Goal: Task Accomplishment & Management: Manage account settings

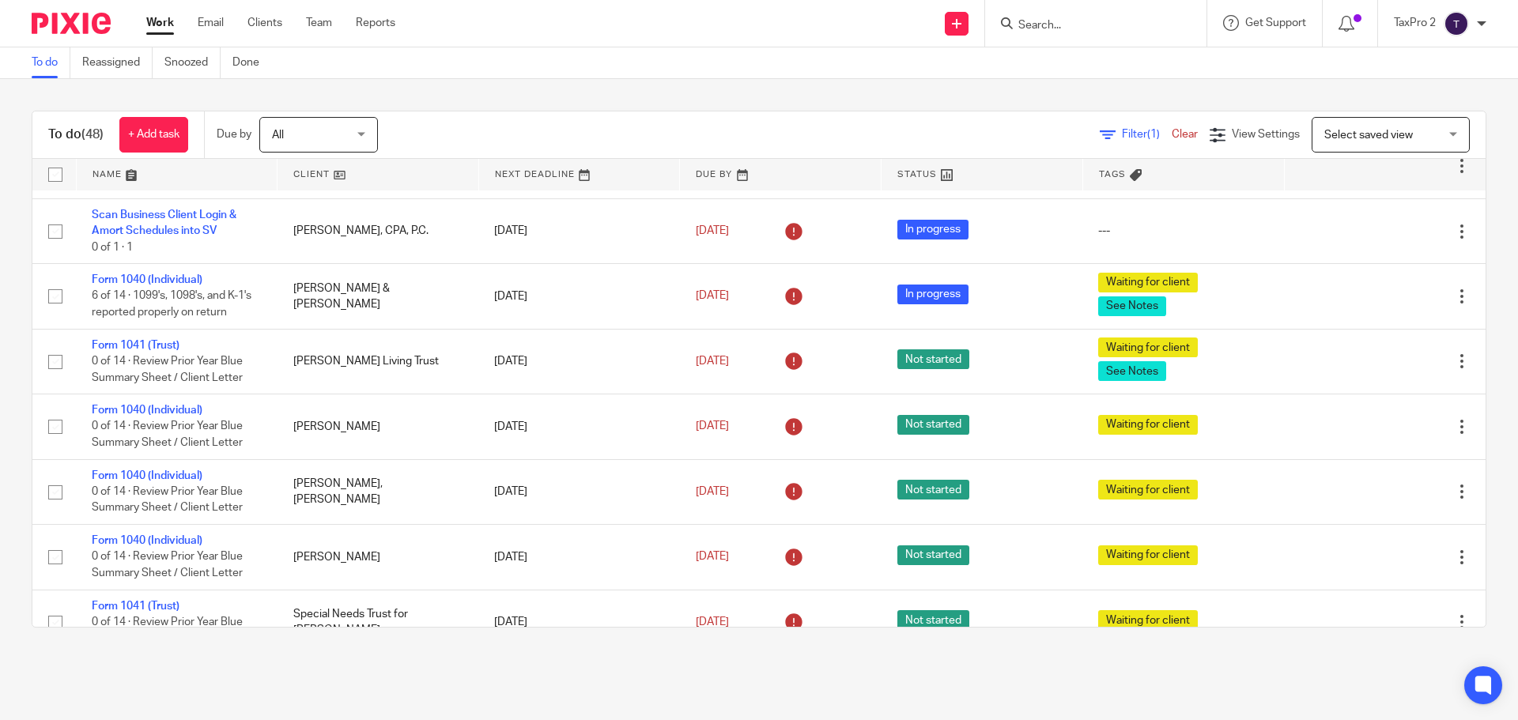
scroll to position [2116, 0]
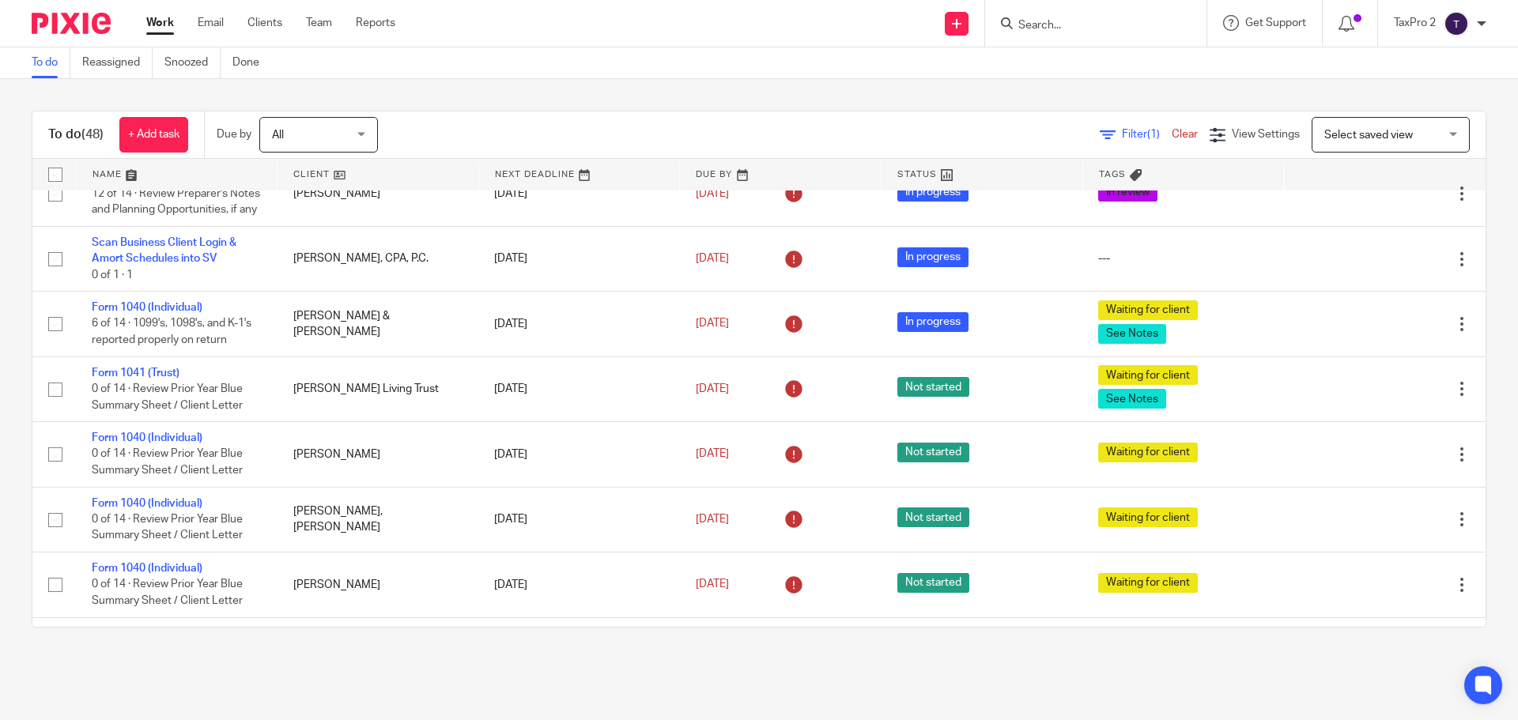
click at [160, 53] on link "Form 1041 (Trust)" at bounding box center [136, 47] width 88 height 11
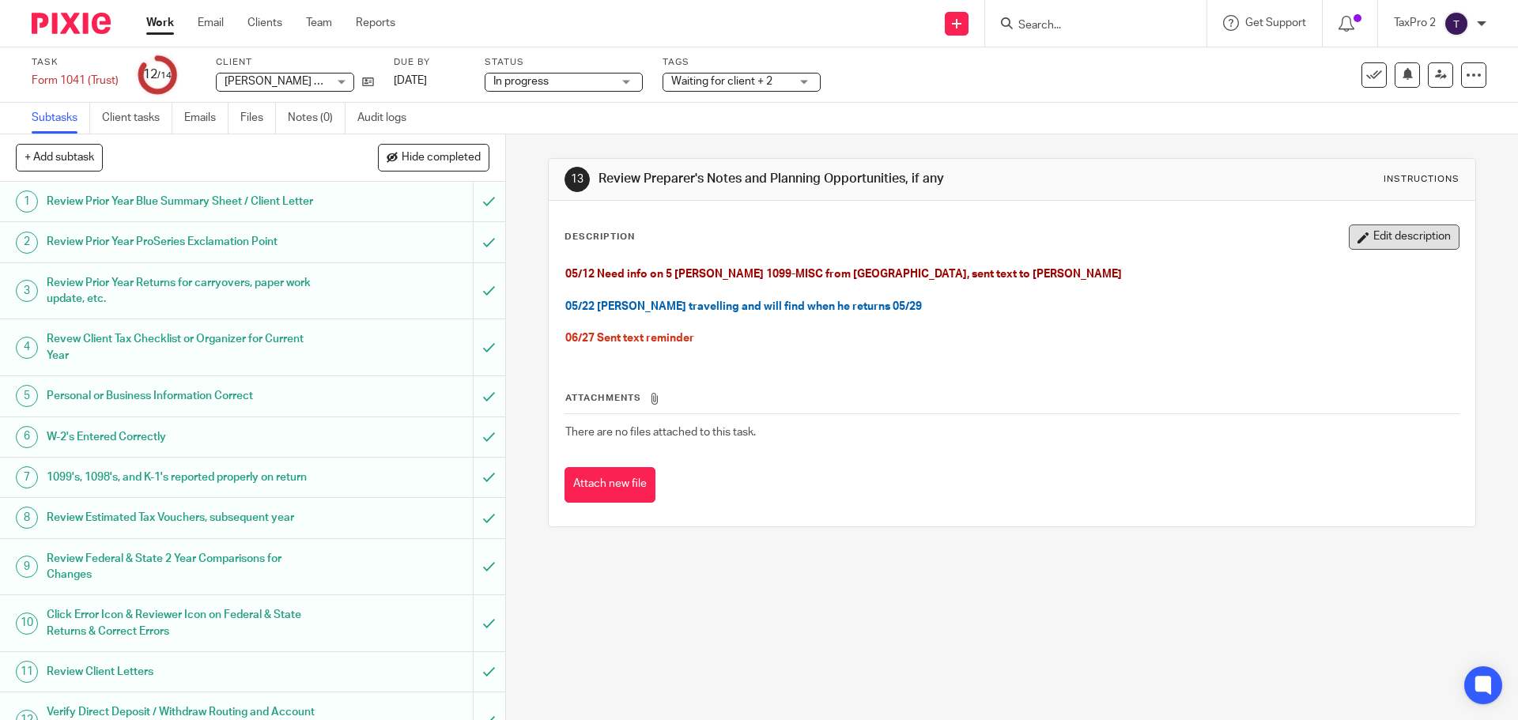
click at [1406, 240] on button "Edit description" at bounding box center [1404, 237] width 111 height 25
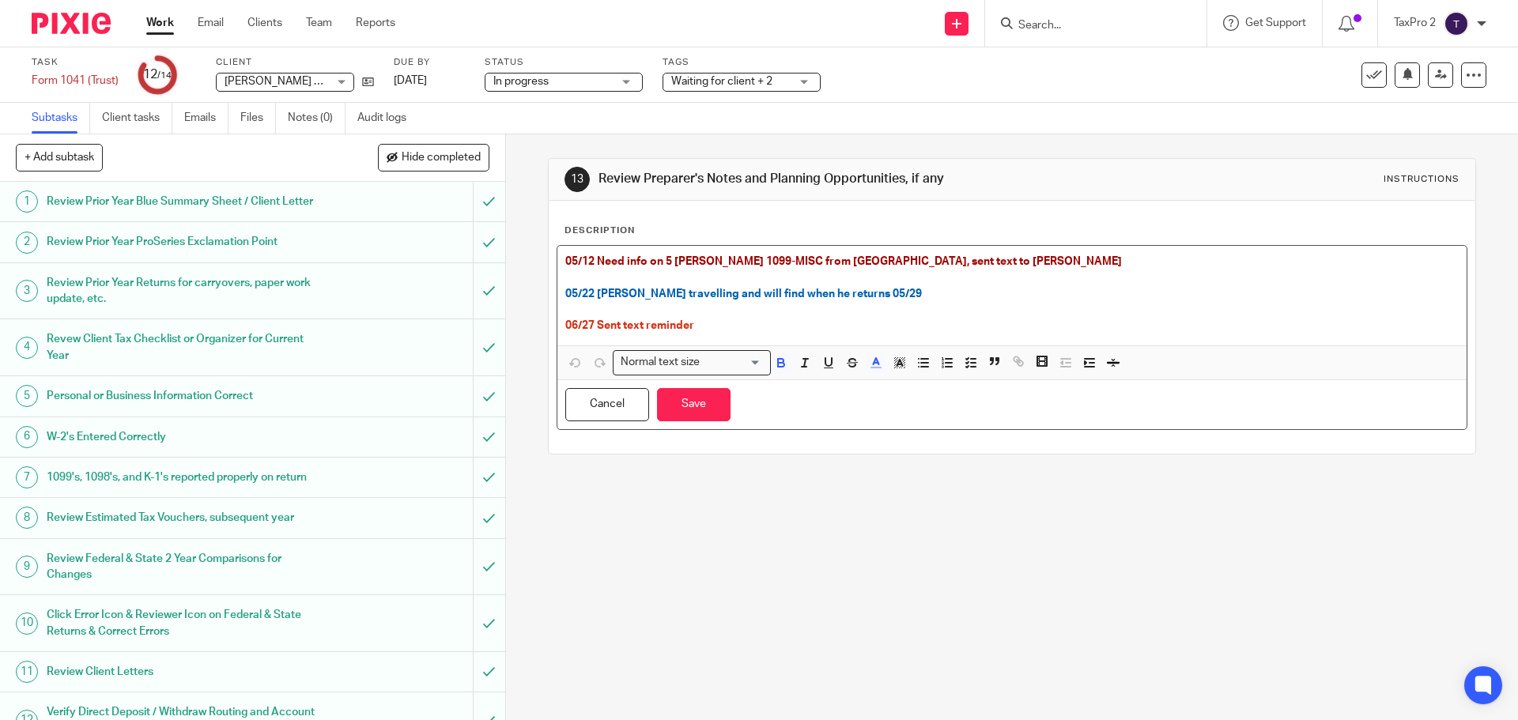
click at [705, 320] on p "06/27 Sent text reminder" at bounding box center [1011, 326] width 893 height 16
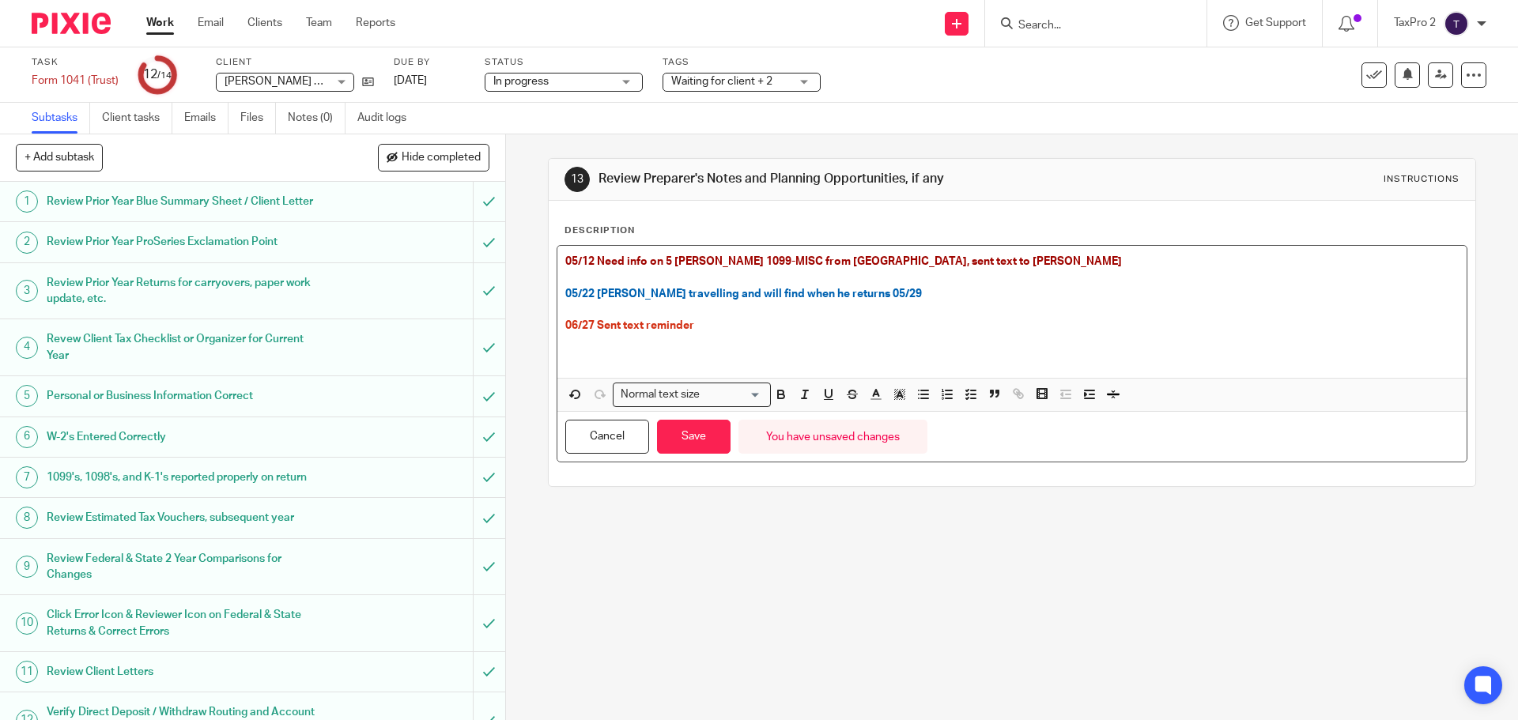
click at [565, 348] on p at bounding box center [1011, 342] width 893 height 16
click at [565, 359] on p at bounding box center [1011, 358] width 893 height 16
drag, startPoint x: 688, startPoint y: 354, endPoint x: 526, endPoint y: 347, distance: 162.2
click at [526, 347] on div "13 Review Preparer's Notes and Planning Opportunities, if any Instructions Desc…" at bounding box center [1012, 427] width 1012 height 586
click at [776, 393] on icon "button" at bounding box center [781, 394] width 14 height 14
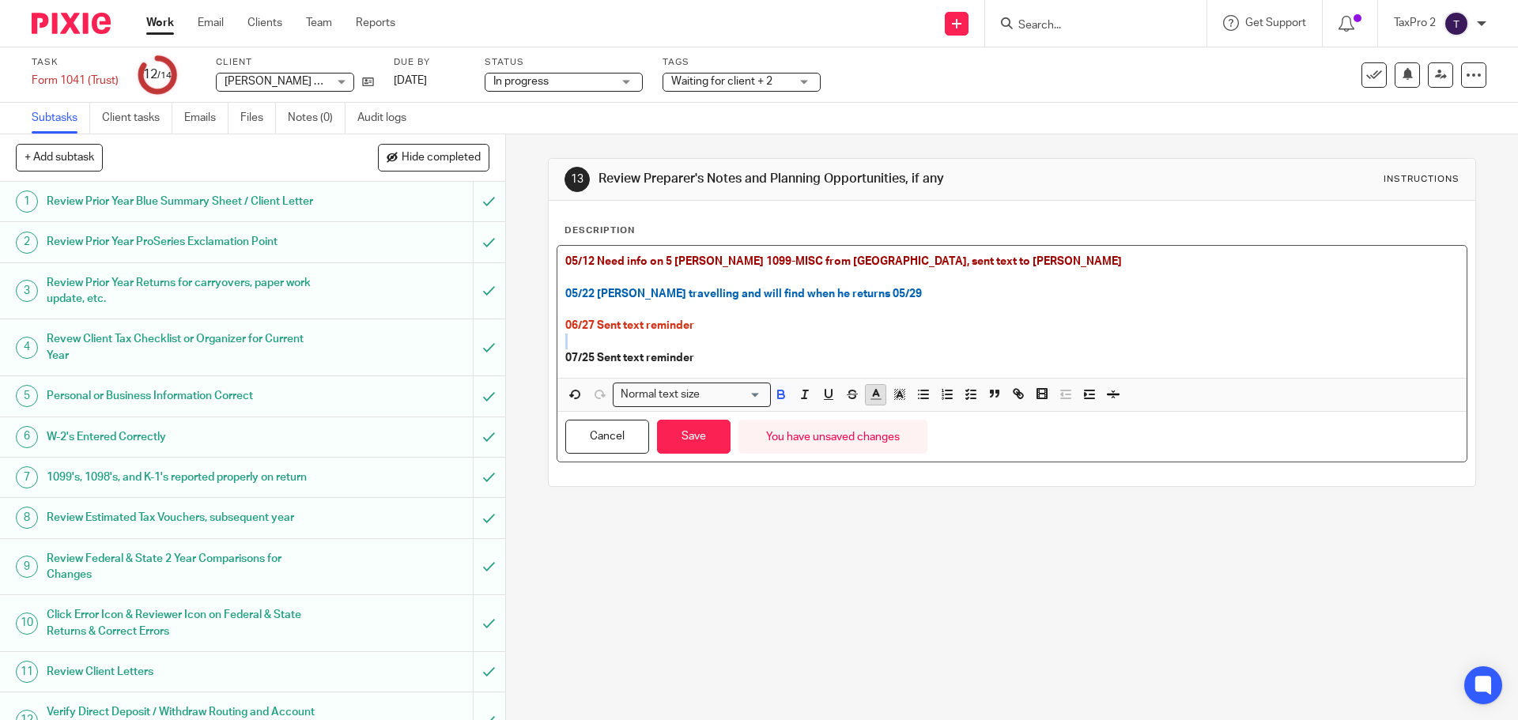
click at [870, 396] on icon "button" at bounding box center [876, 394] width 14 height 14
click at [956, 447] on li "color:#0C797D" at bounding box center [960, 447] width 12 height 12
click at [901, 336] on p at bounding box center [1011, 342] width 893 height 16
click at [700, 438] on button "Save" at bounding box center [694, 437] width 74 height 34
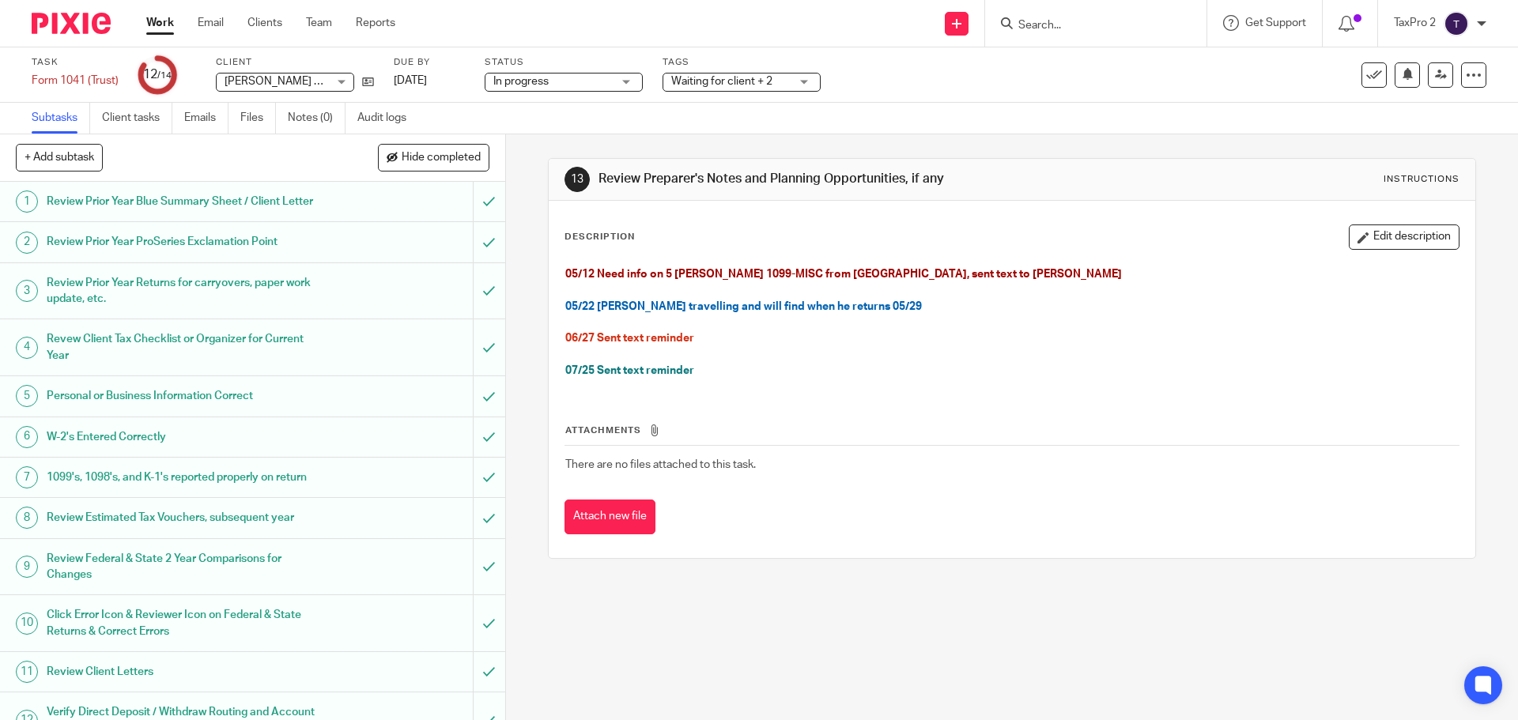
click at [156, 24] on link "Work" at bounding box center [160, 23] width 28 height 16
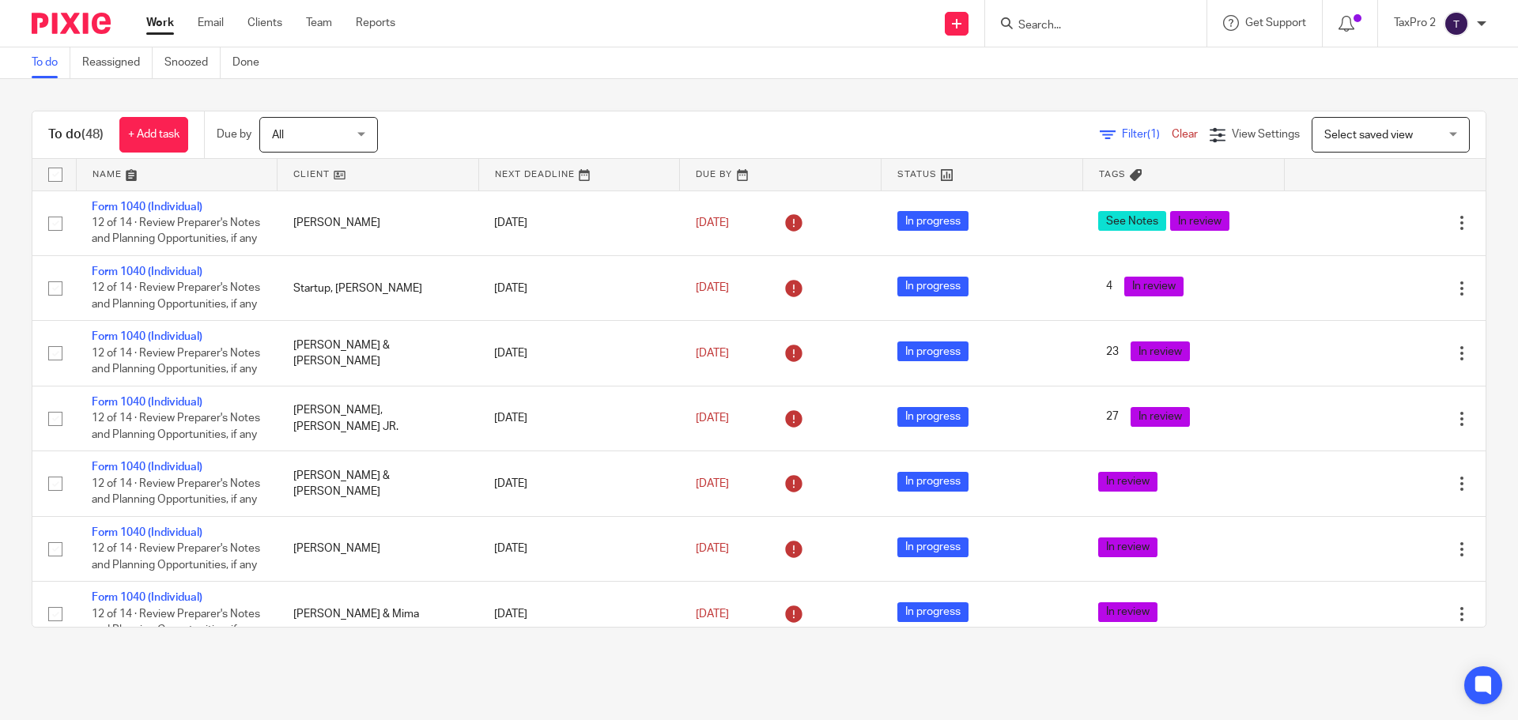
click at [391, 176] on link at bounding box center [378, 175] width 201 height 32
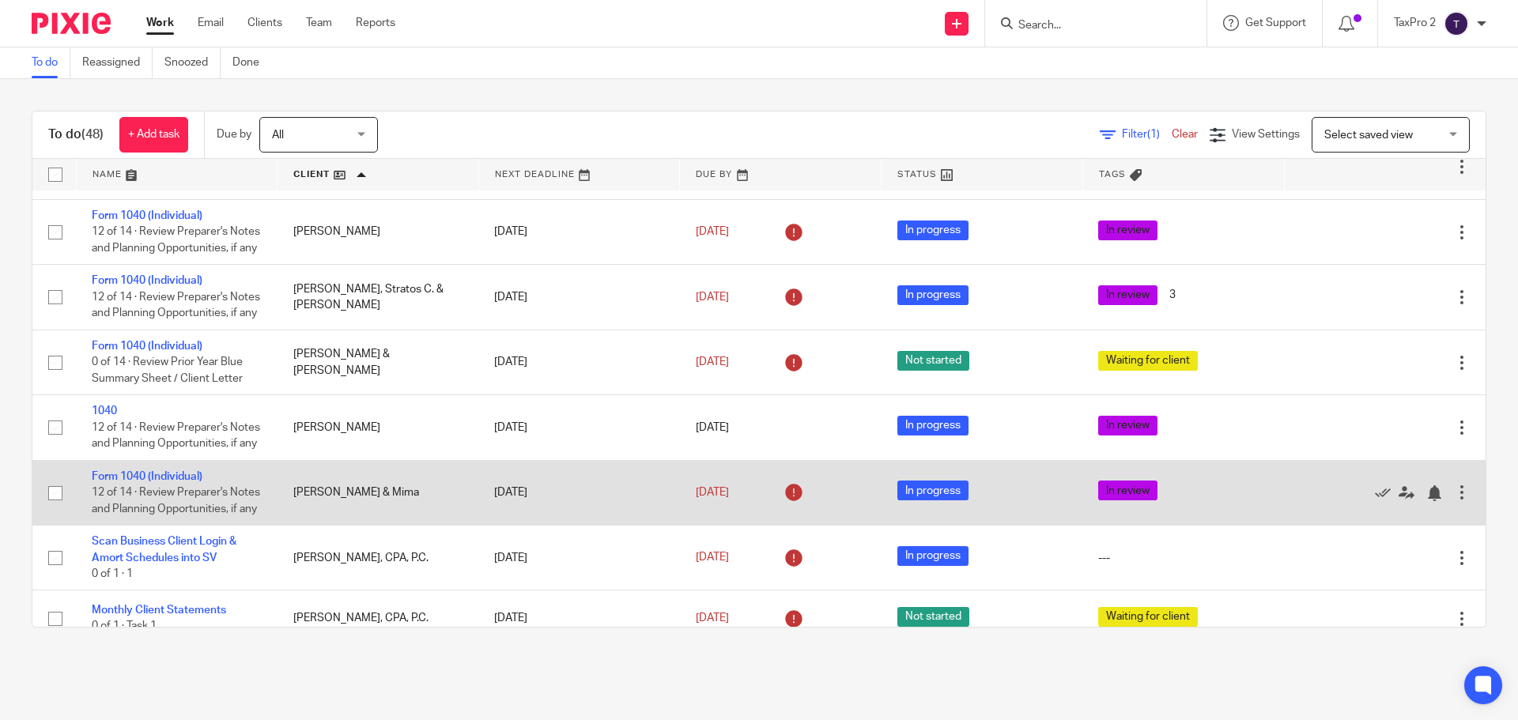
scroll to position [316, 0]
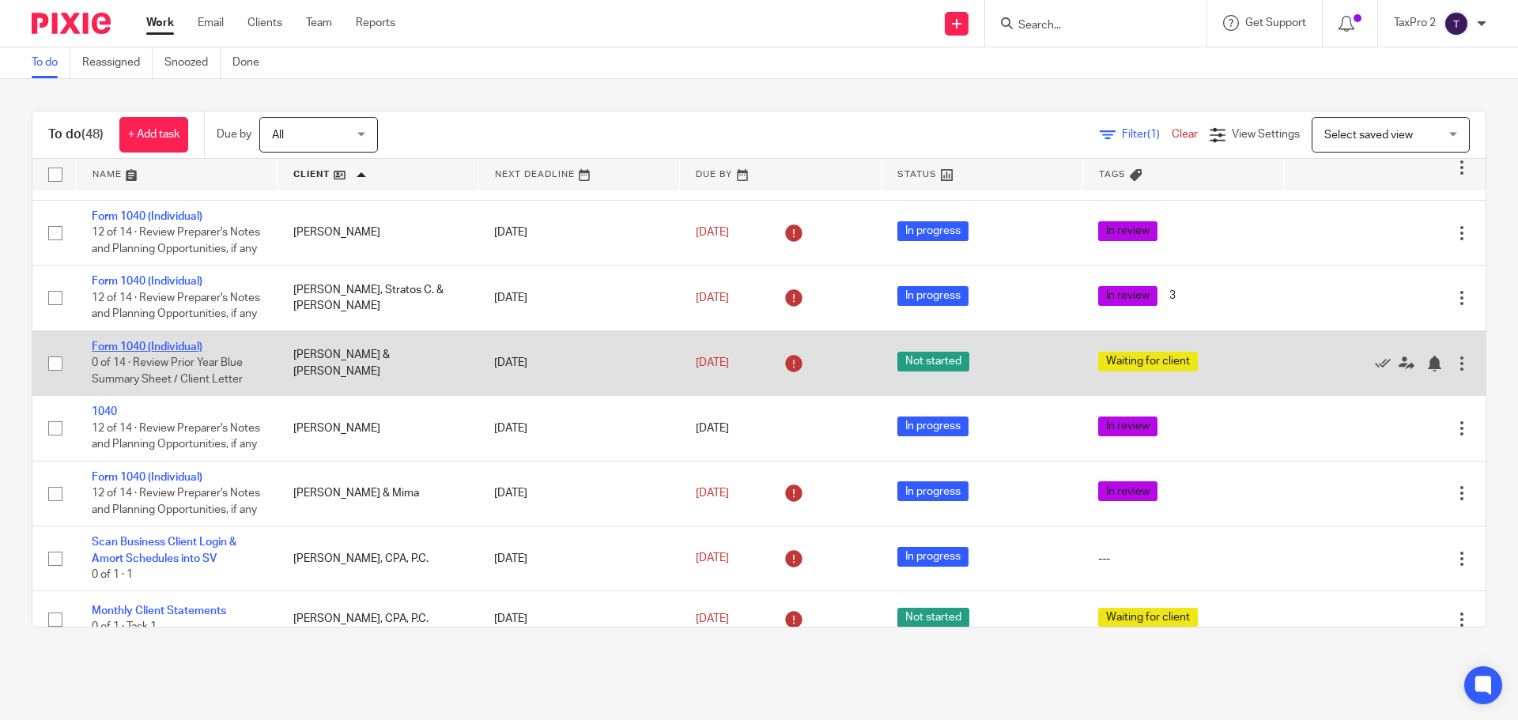
click at [140, 353] on link "Form 1040 (Individual)" at bounding box center [147, 347] width 111 height 11
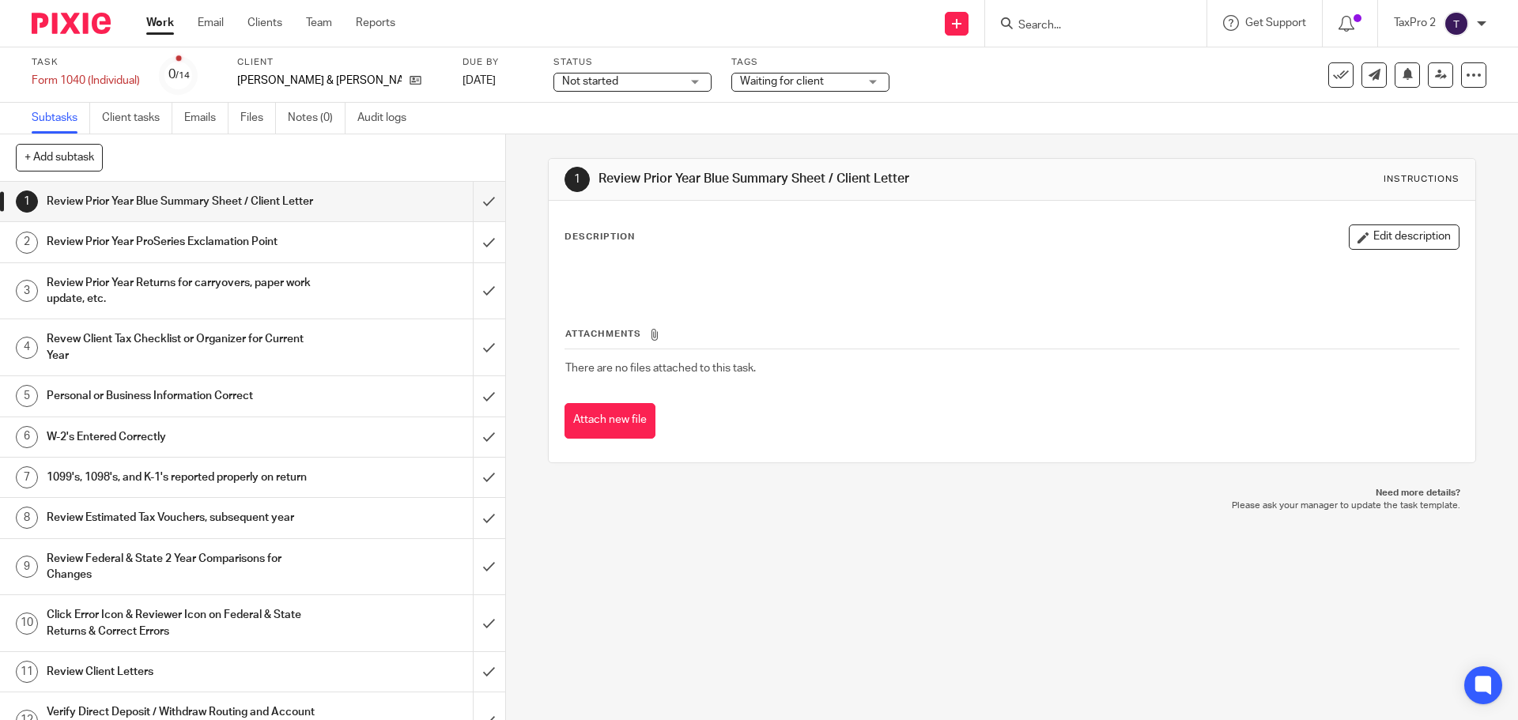
click at [644, 81] on div "Not started Not started" at bounding box center [632, 82] width 158 height 19
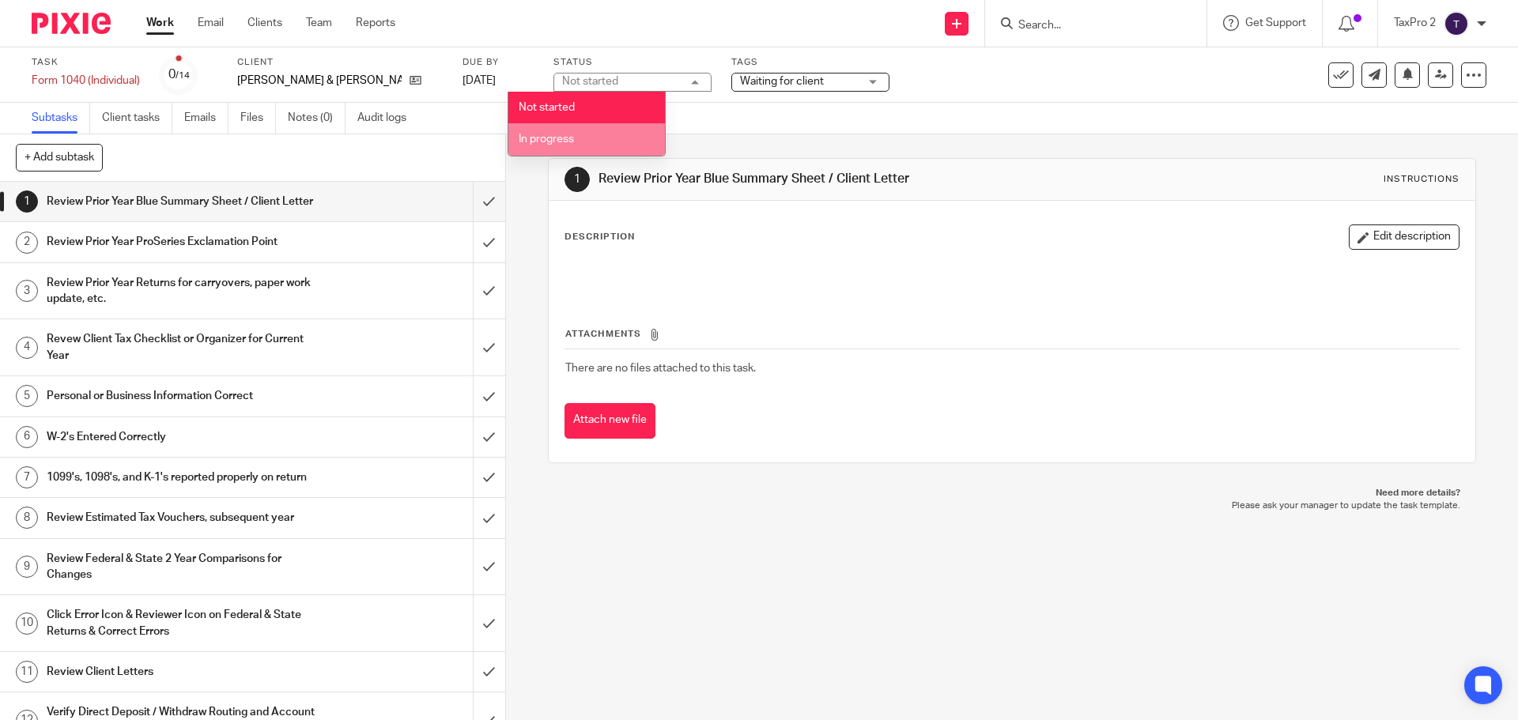
click at [580, 138] on li "In progress" at bounding box center [586, 139] width 157 height 32
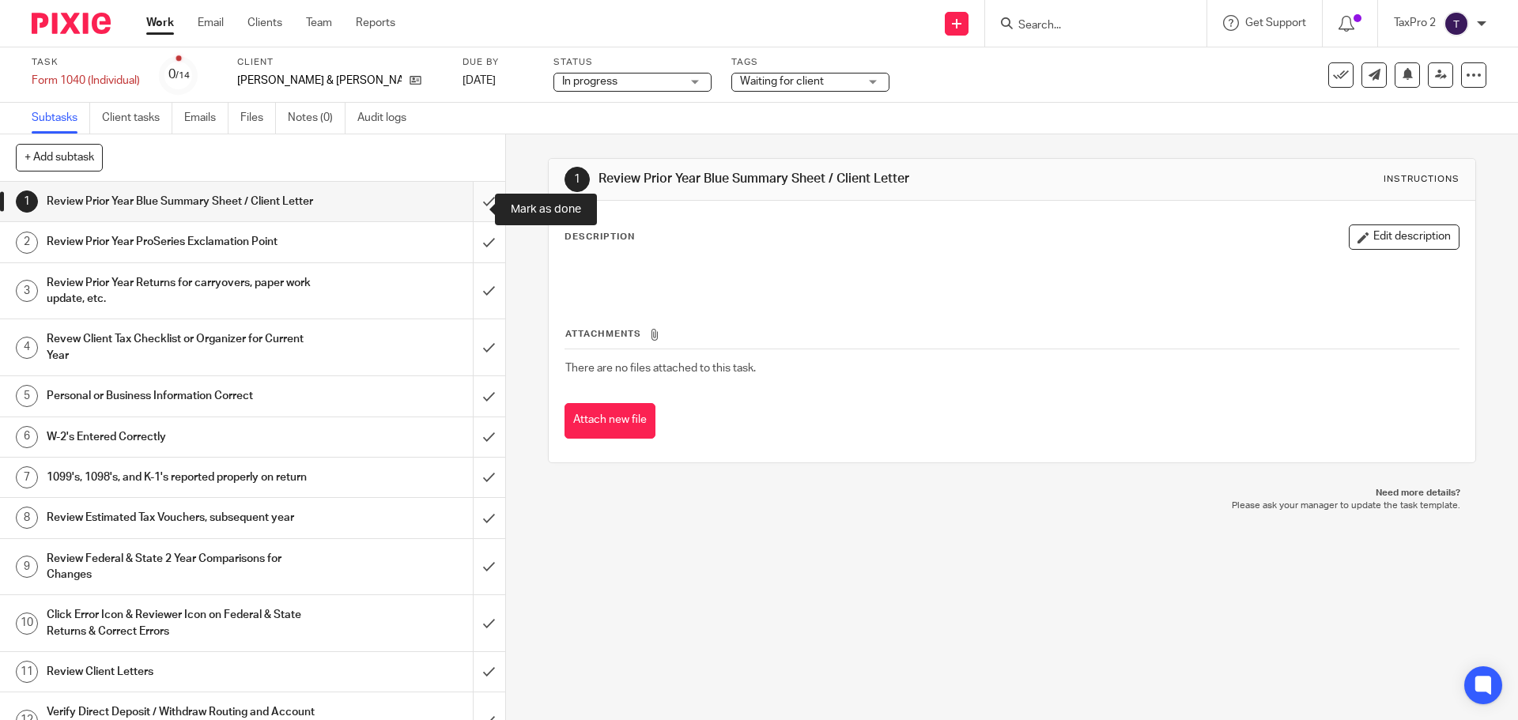
click at [472, 210] on input "submit" at bounding box center [252, 202] width 505 height 40
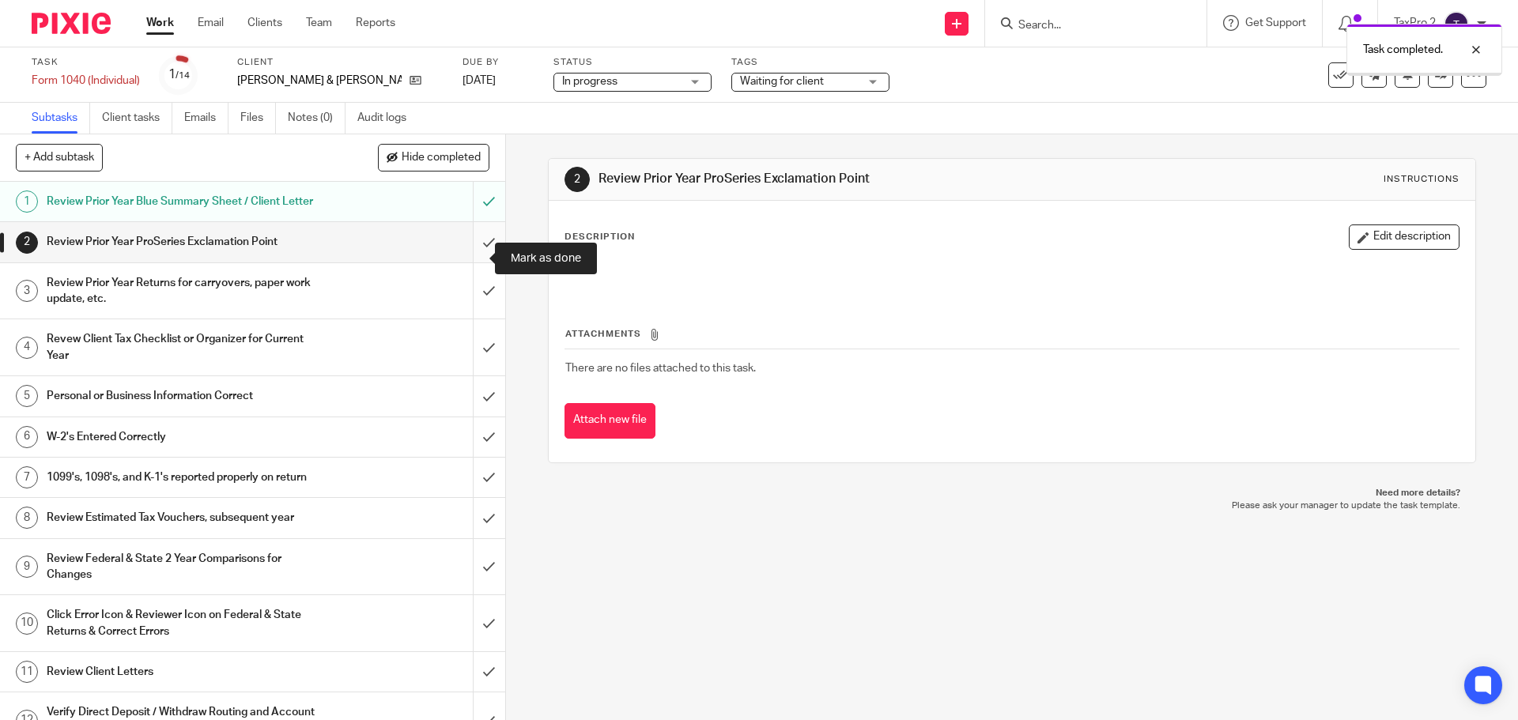
click at [470, 260] on input "submit" at bounding box center [252, 242] width 505 height 40
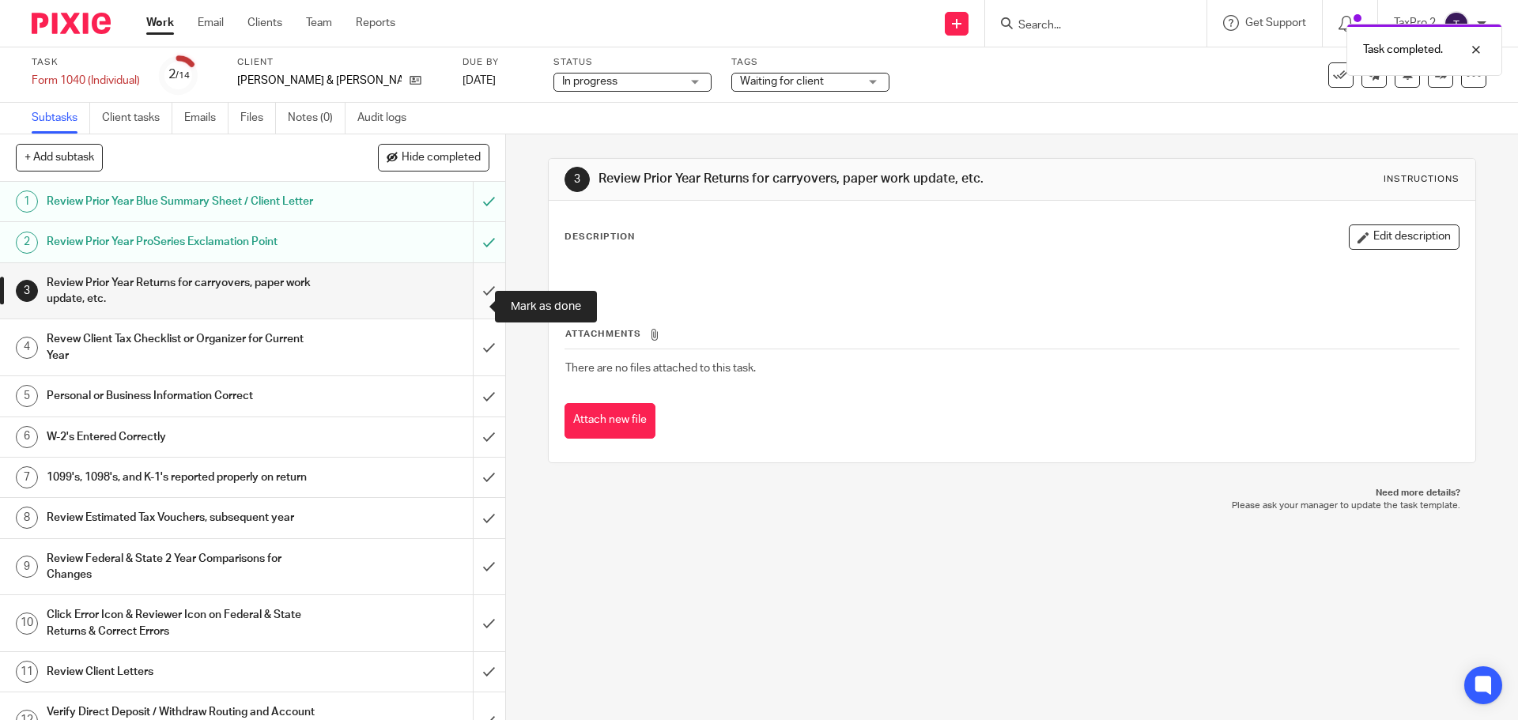
click at [472, 311] on input "submit" at bounding box center [252, 291] width 505 height 56
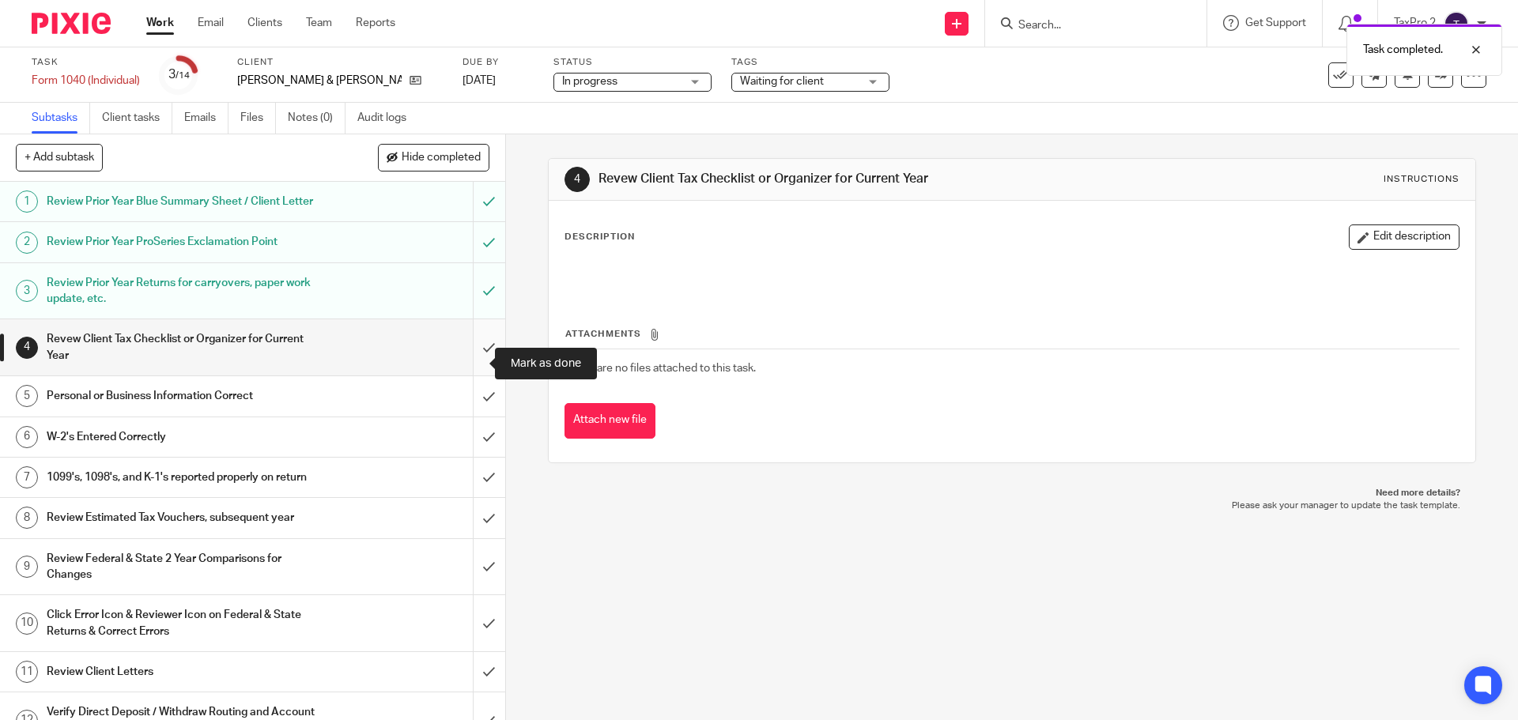
click at [469, 365] on input "submit" at bounding box center [252, 347] width 505 height 56
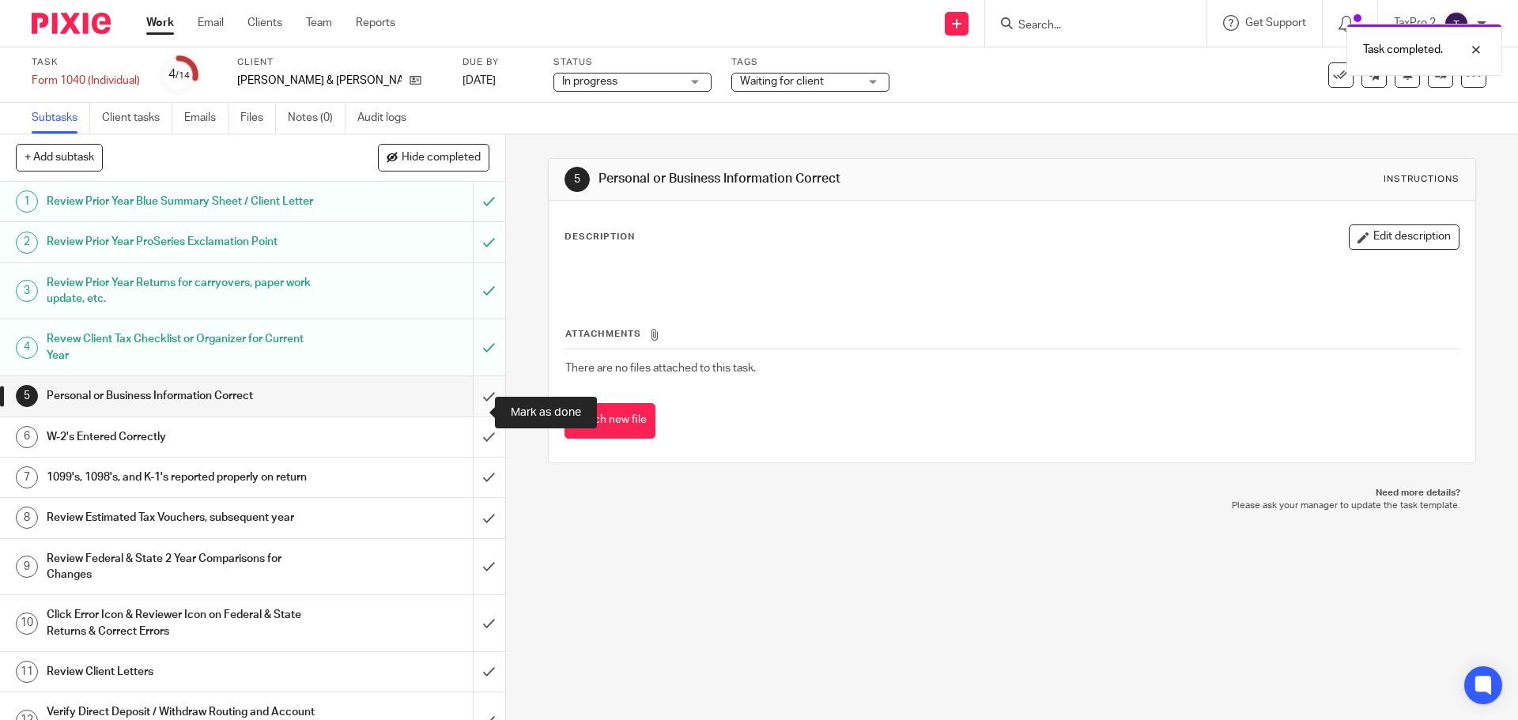
click at [472, 411] on input "submit" at bounding box center [252, 396] width 505 height 40
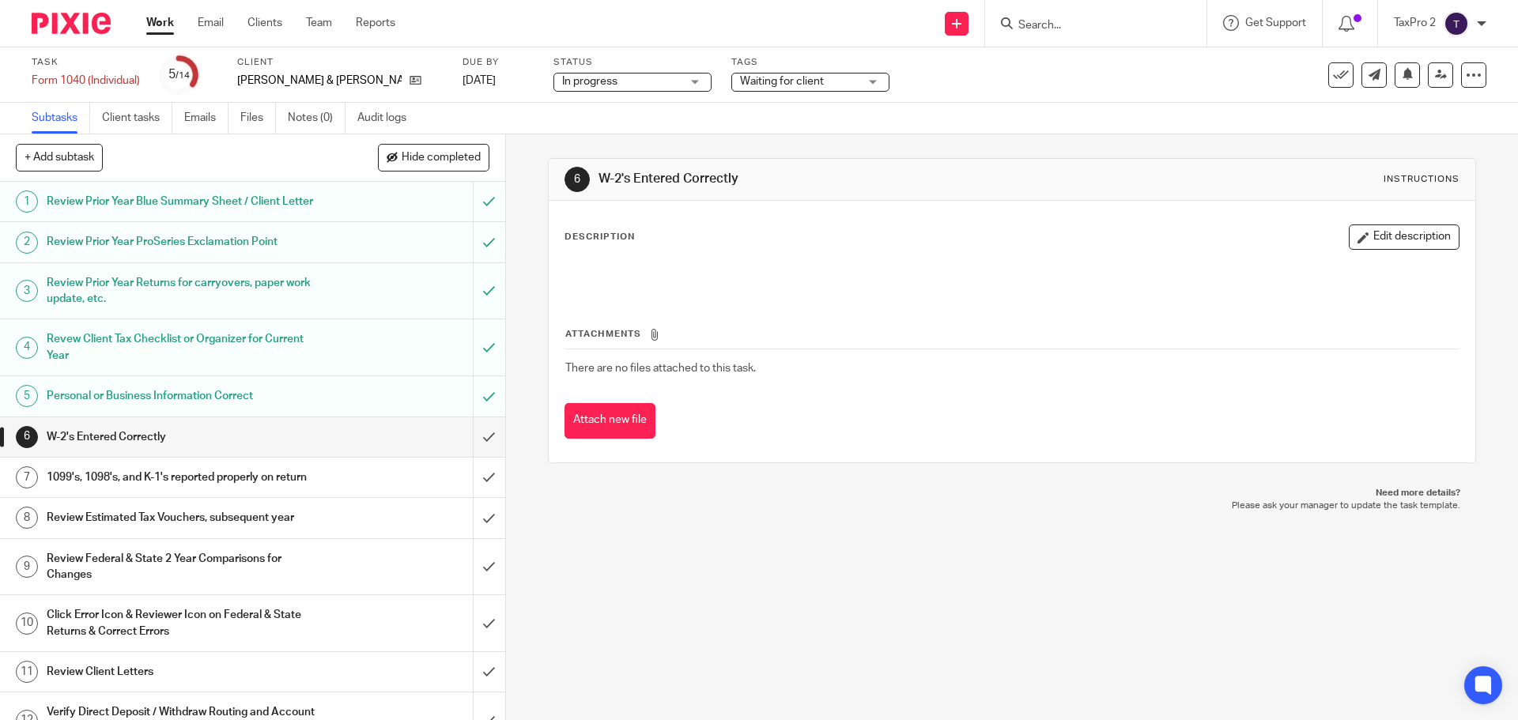
click at [1050, 25] on input "Search" at bounding box center [1088, 26] width 142 height 14
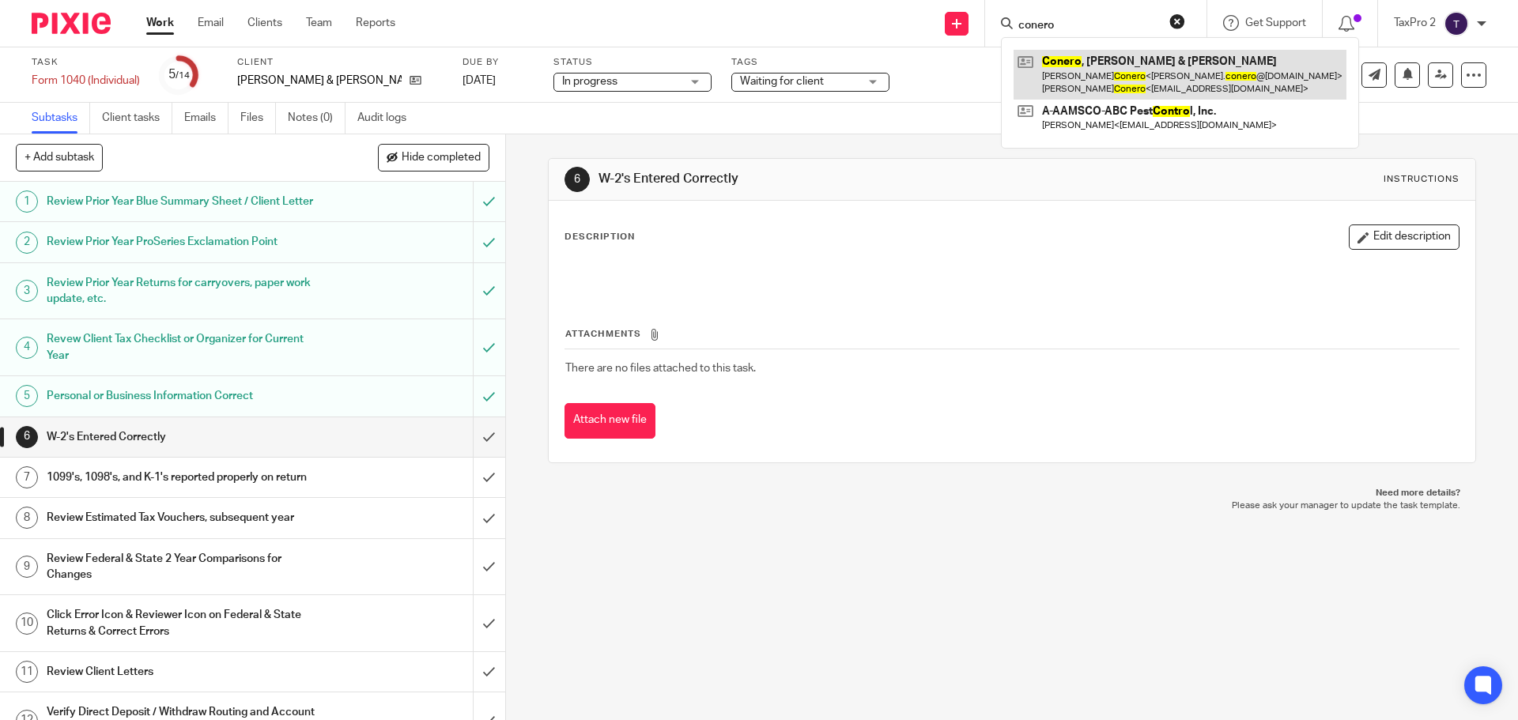
type input "conero"
click at [1082, 74] on link at bounding box center [1180, 74] width 333 height 49
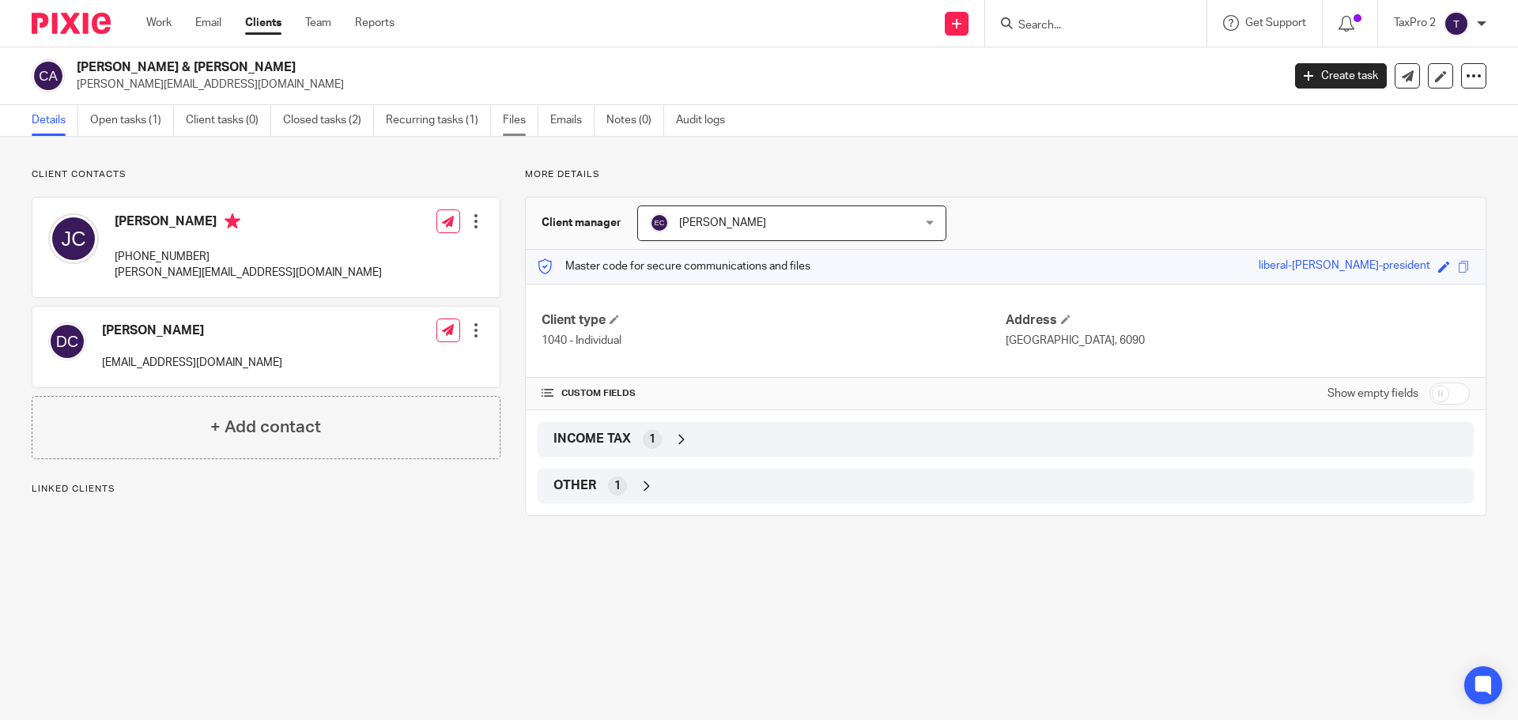
click at [524, 121] on link "Files" at bounding box center [521, 120] width 36 height 31
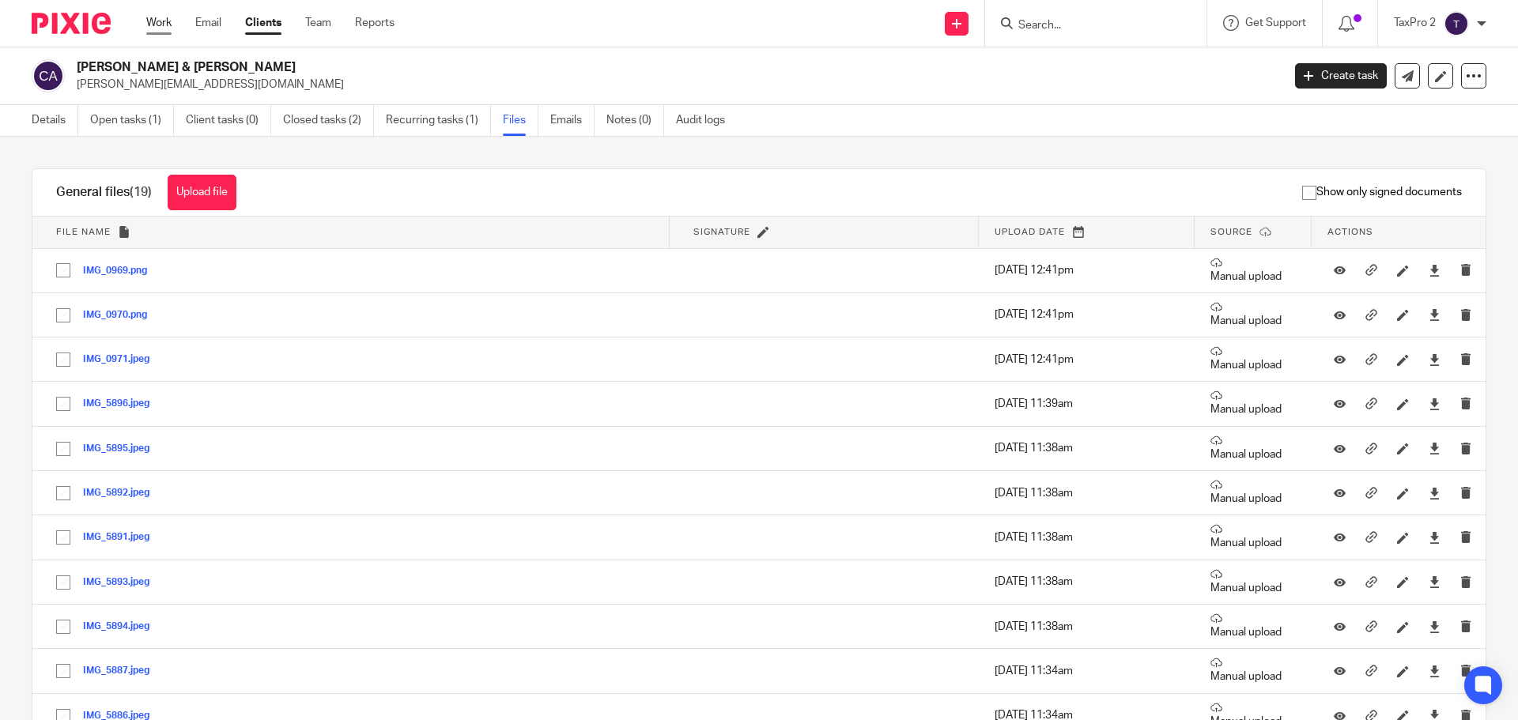
click at [158, 22] on link "Work" at bounding box center [158, 23] width 25 height 16
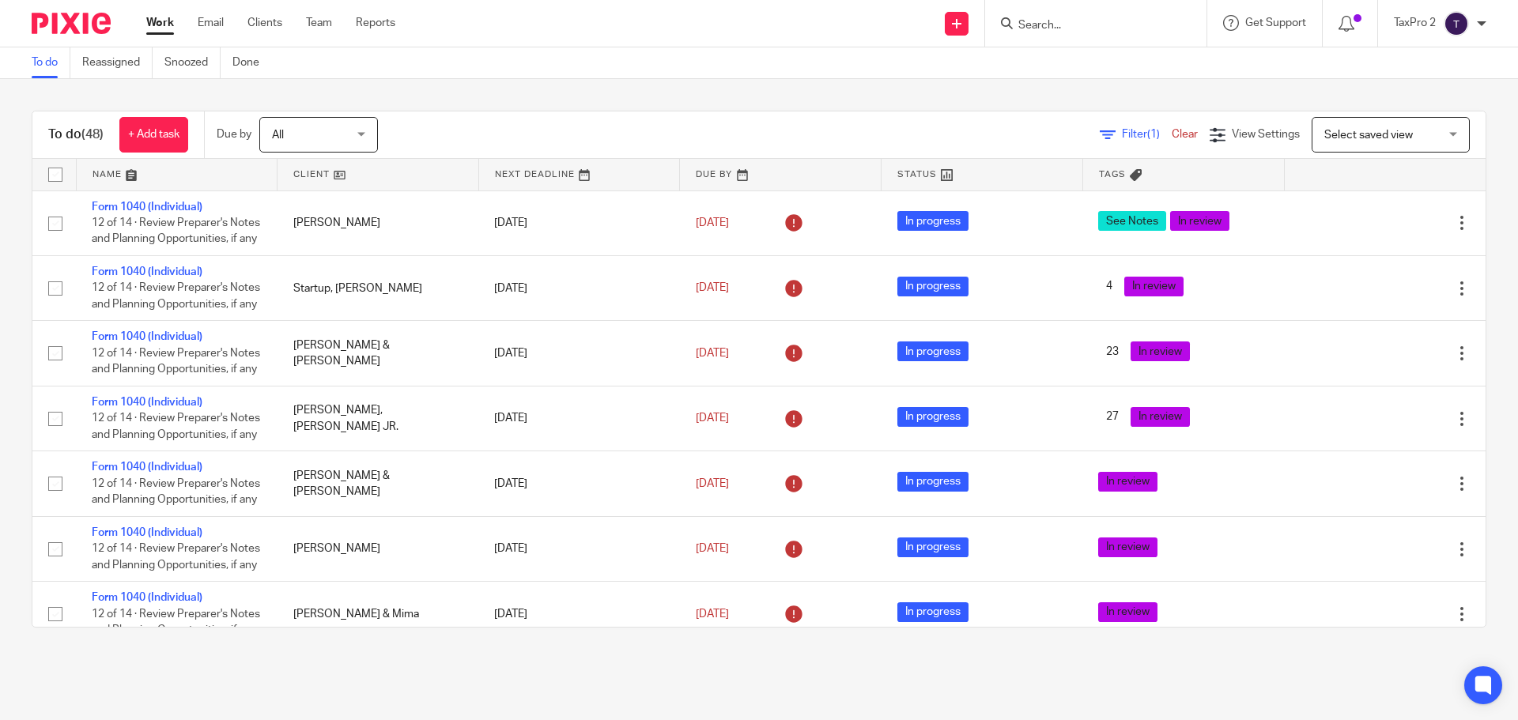
click at [1038, 21] on input "Search" at bounding box center [1088, 26] width 142 height 14
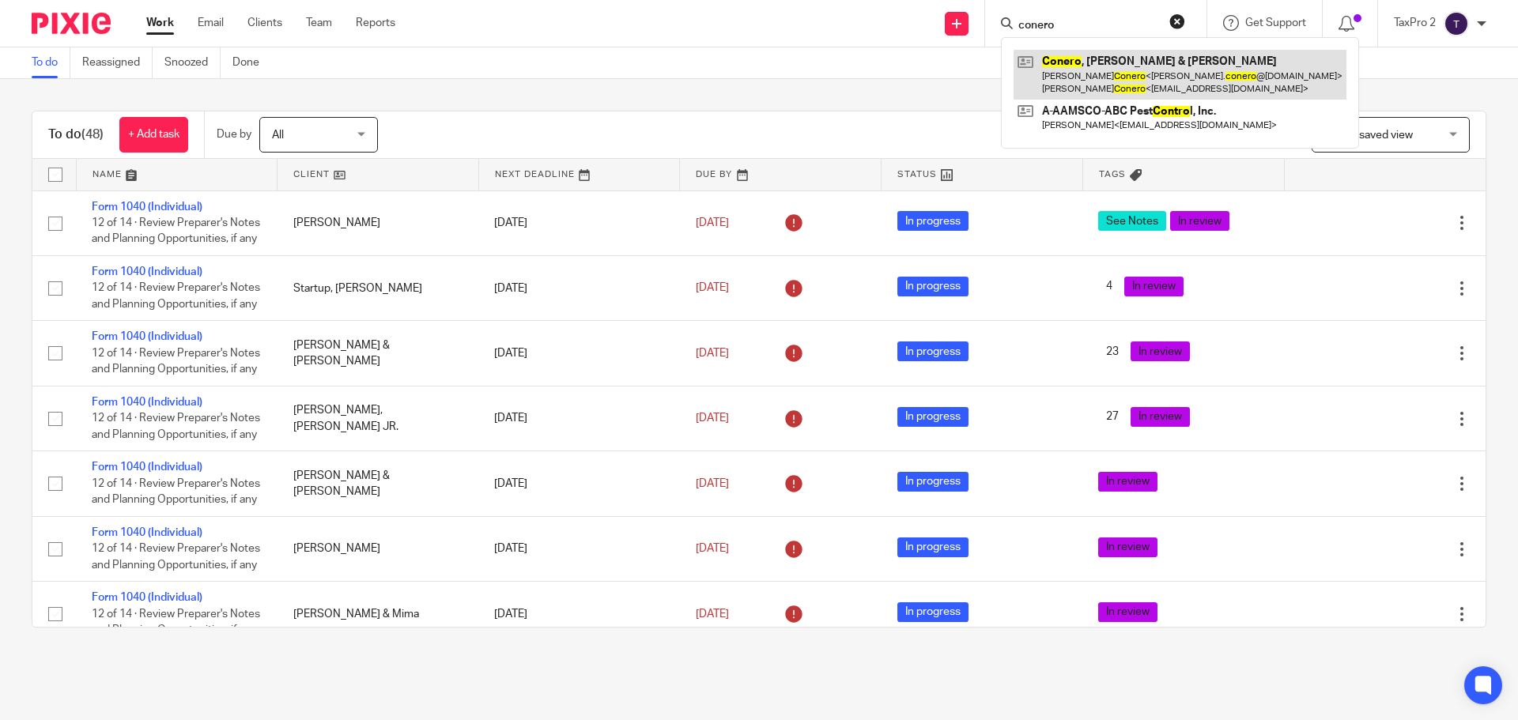
type input "conero"
click at [1113, 73] on link at bounding box center [1180, 74] width 333 height 49
